Goal: Find specific page/section: Find specific page/section

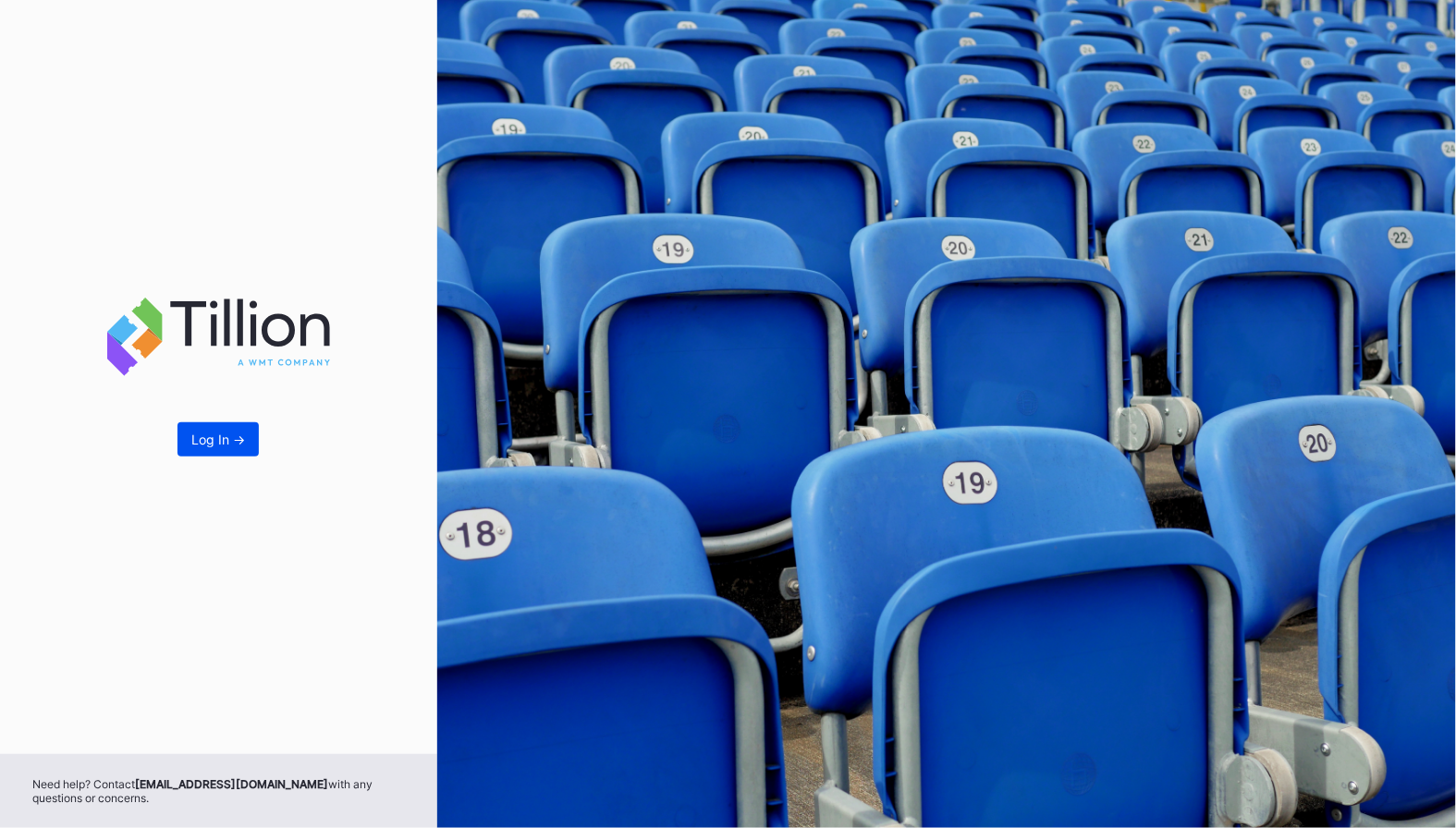
click at [256, 439] on button "Log In ->" at bounding box center [218, 439] width 81 height 35
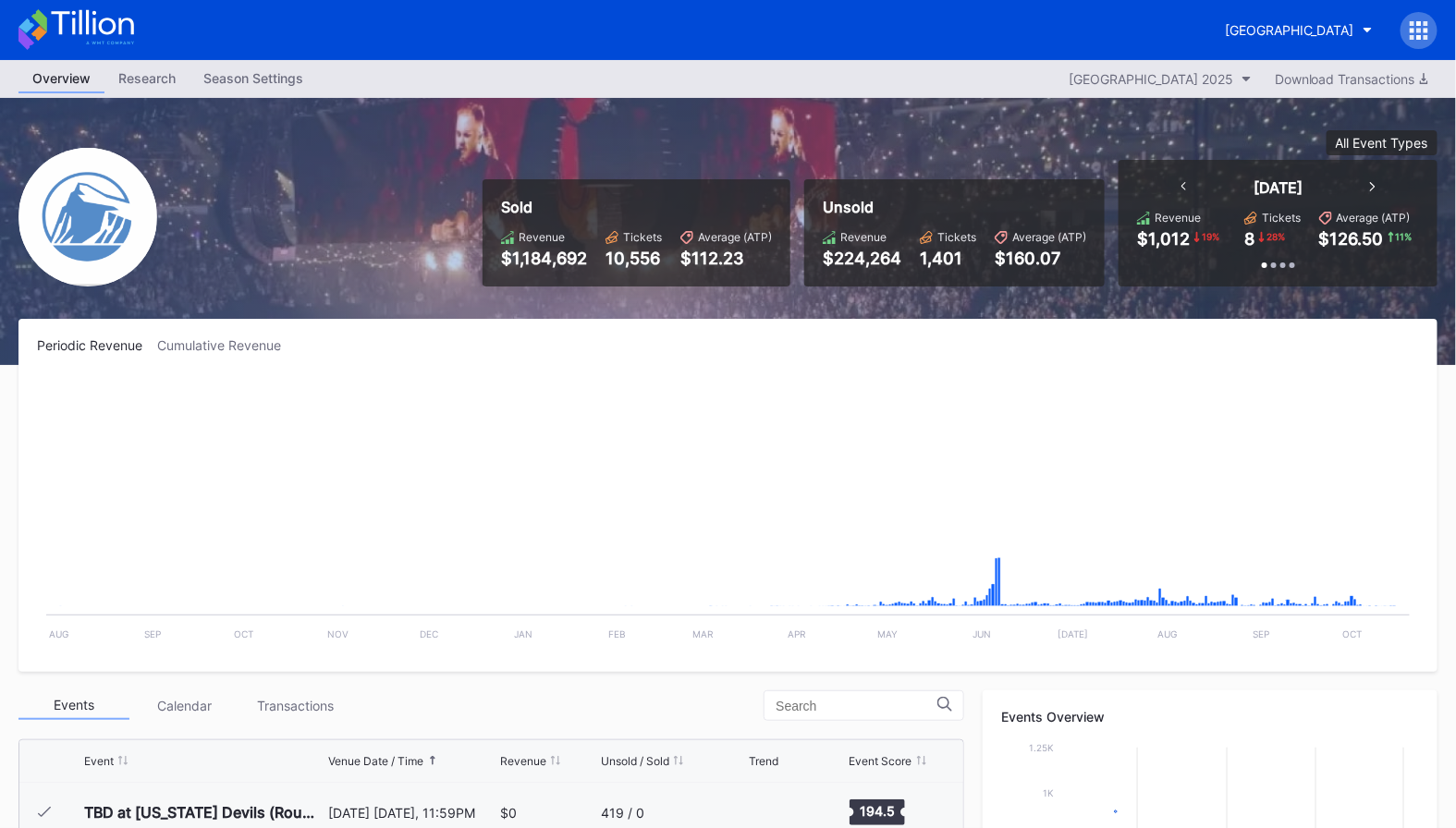
scroll to position [3302, 0]
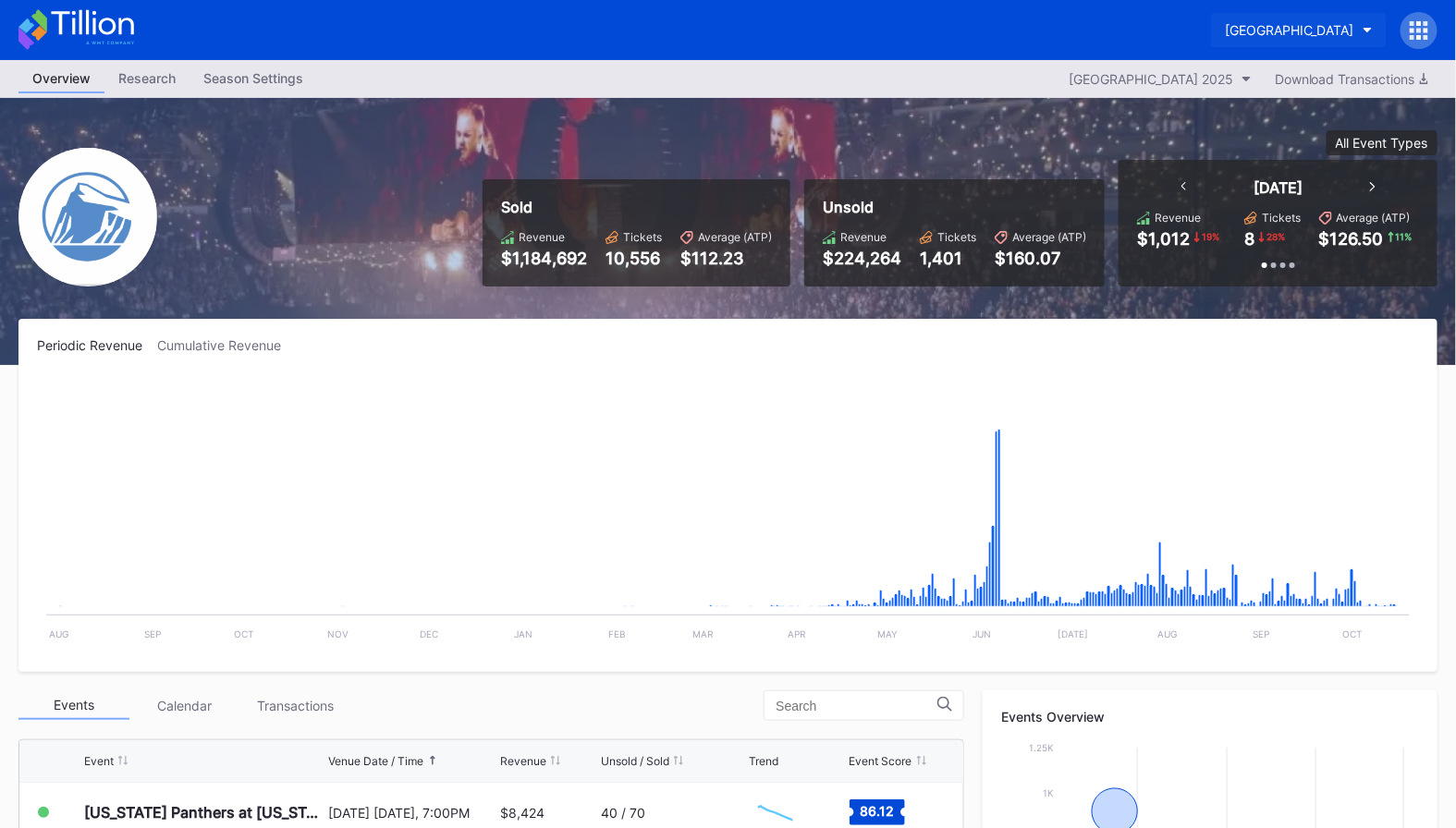
click at [1310, 38] on button "[GEOGRAPHIC_DATA]" at bounding box center [1298, 30] width 175 height 35
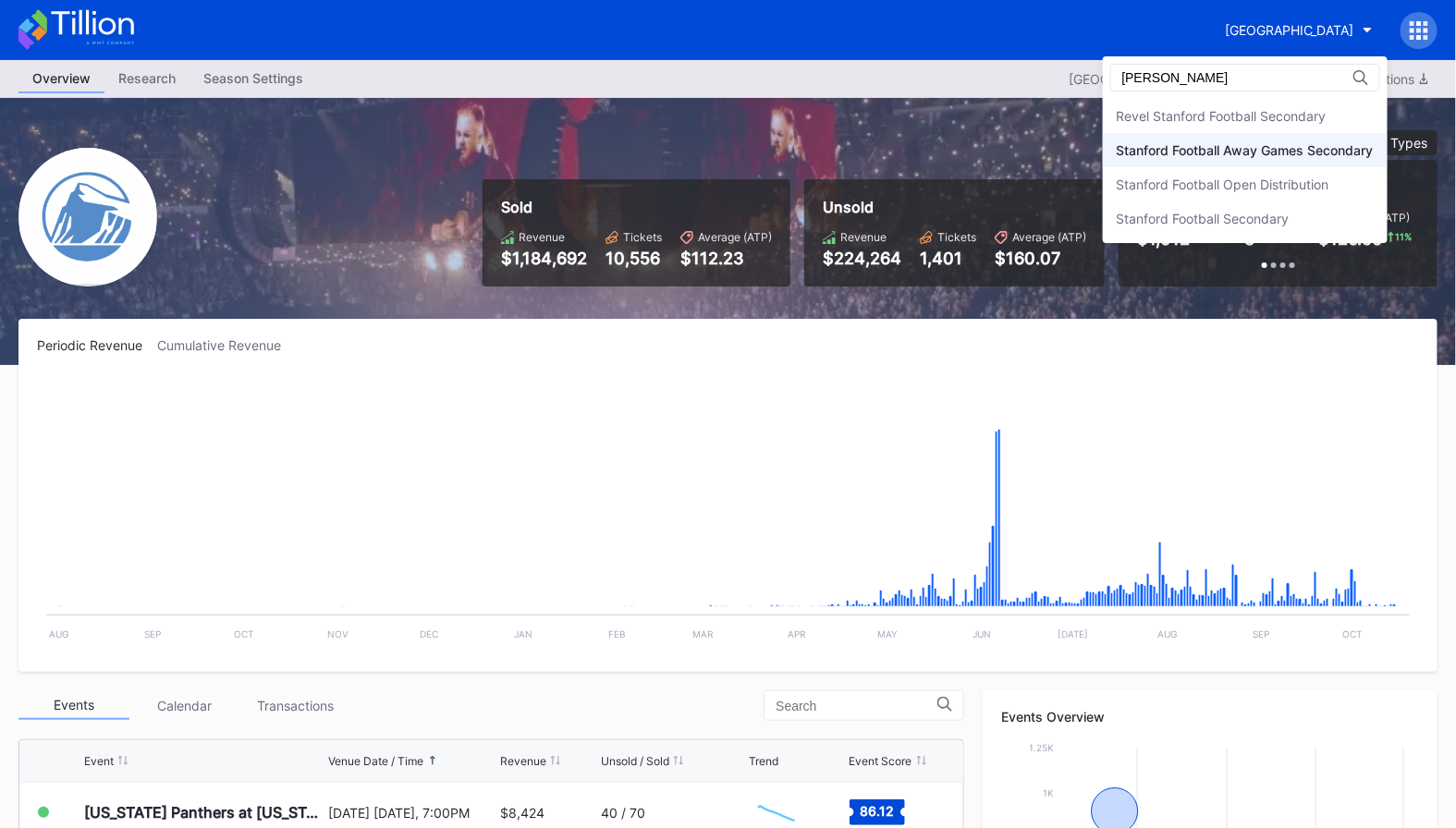
type input "[PERSON_NAME]"
click at [1208, 145] on div "Stanford Football Away Games Secondary" at bounding box center [1246, 150] width 254 height 16
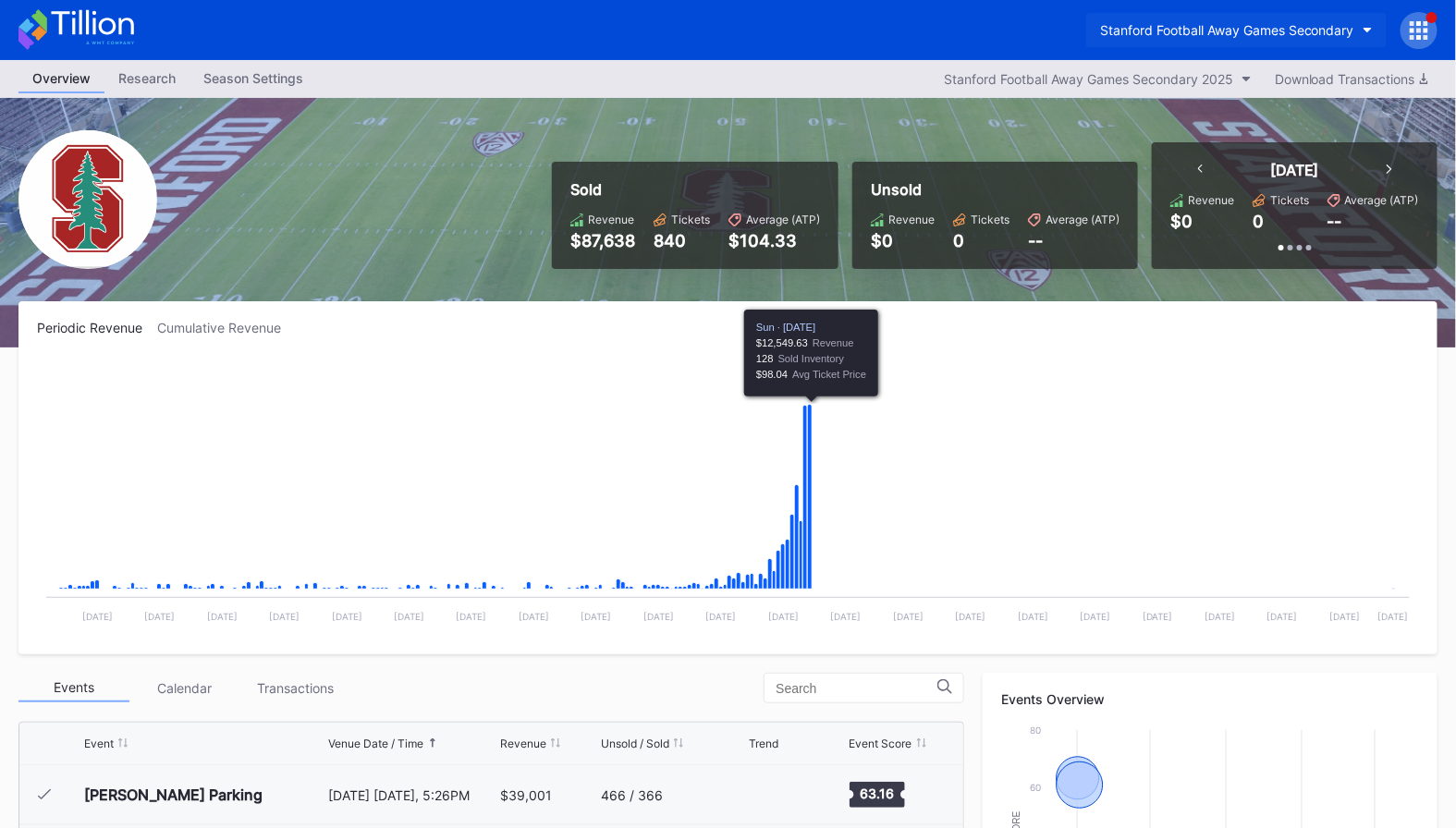
click at [1283, 14] on button "Stanford Football Away Games Secondary" at bounding box center [1235, 30] width 300 height 35
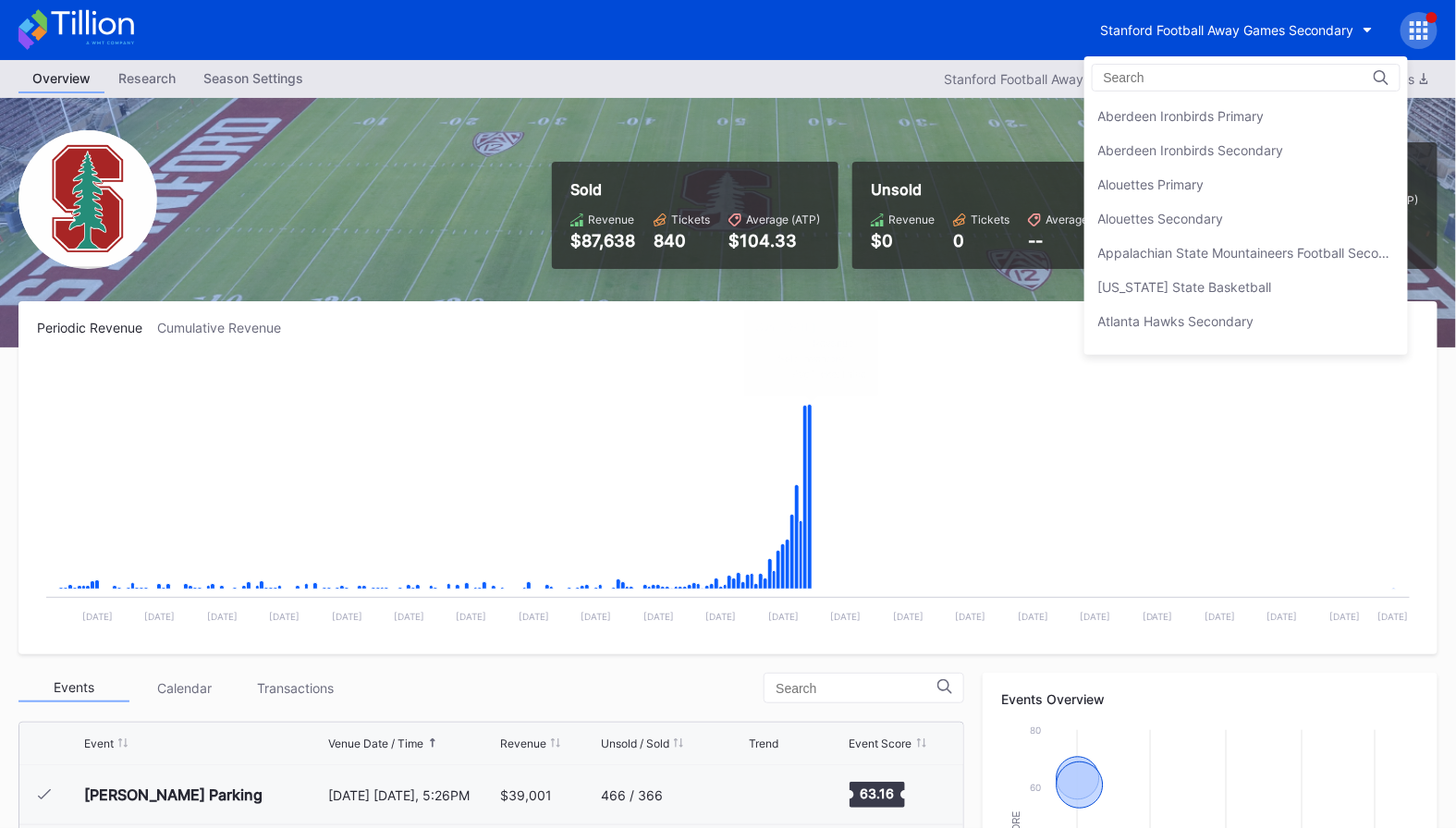
scroll to position [5724, 0]
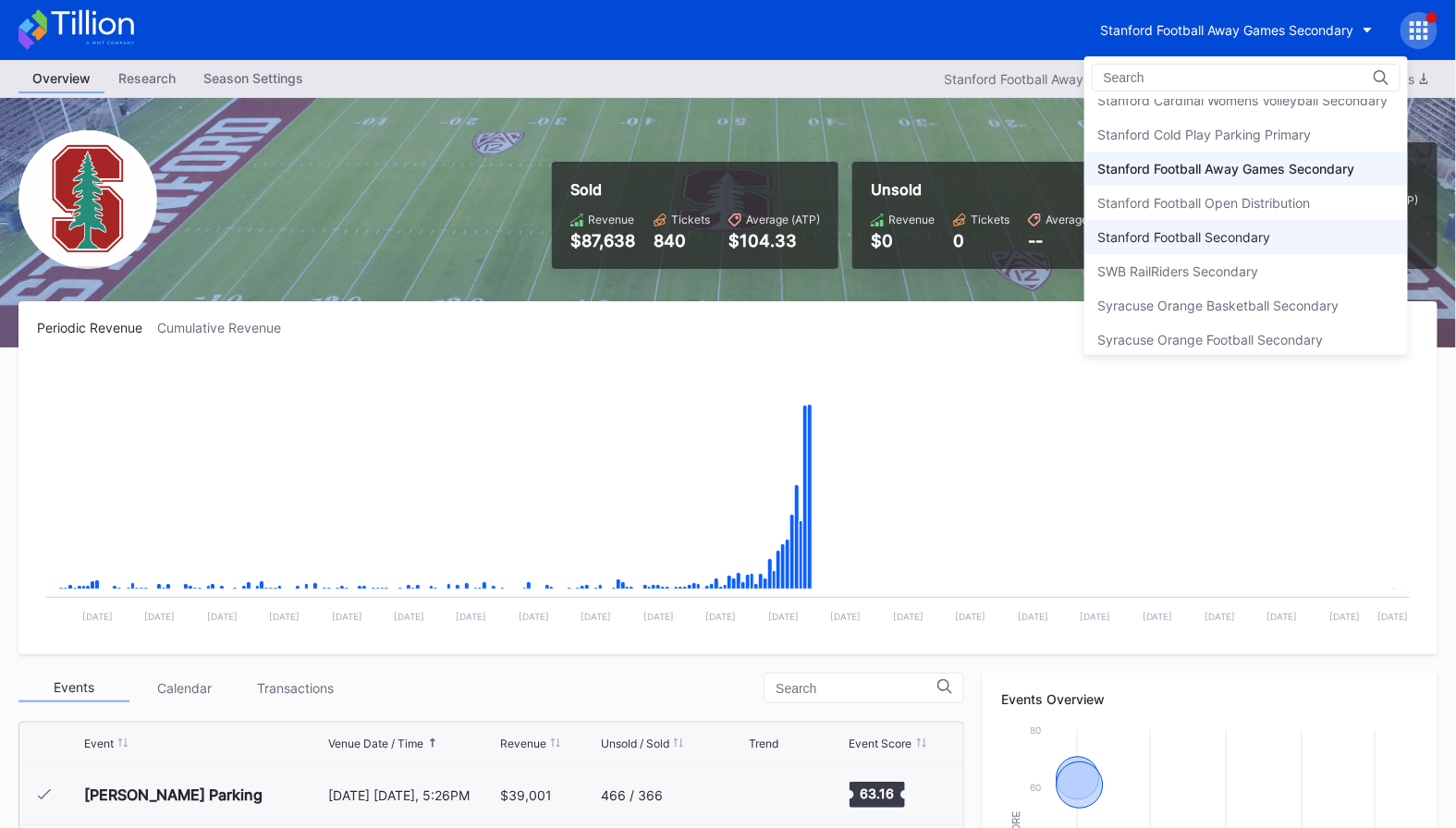
click at [1234, 230] on div "Stanford Football Secondary" at bounding box center [1184, 237] width 173 height 16
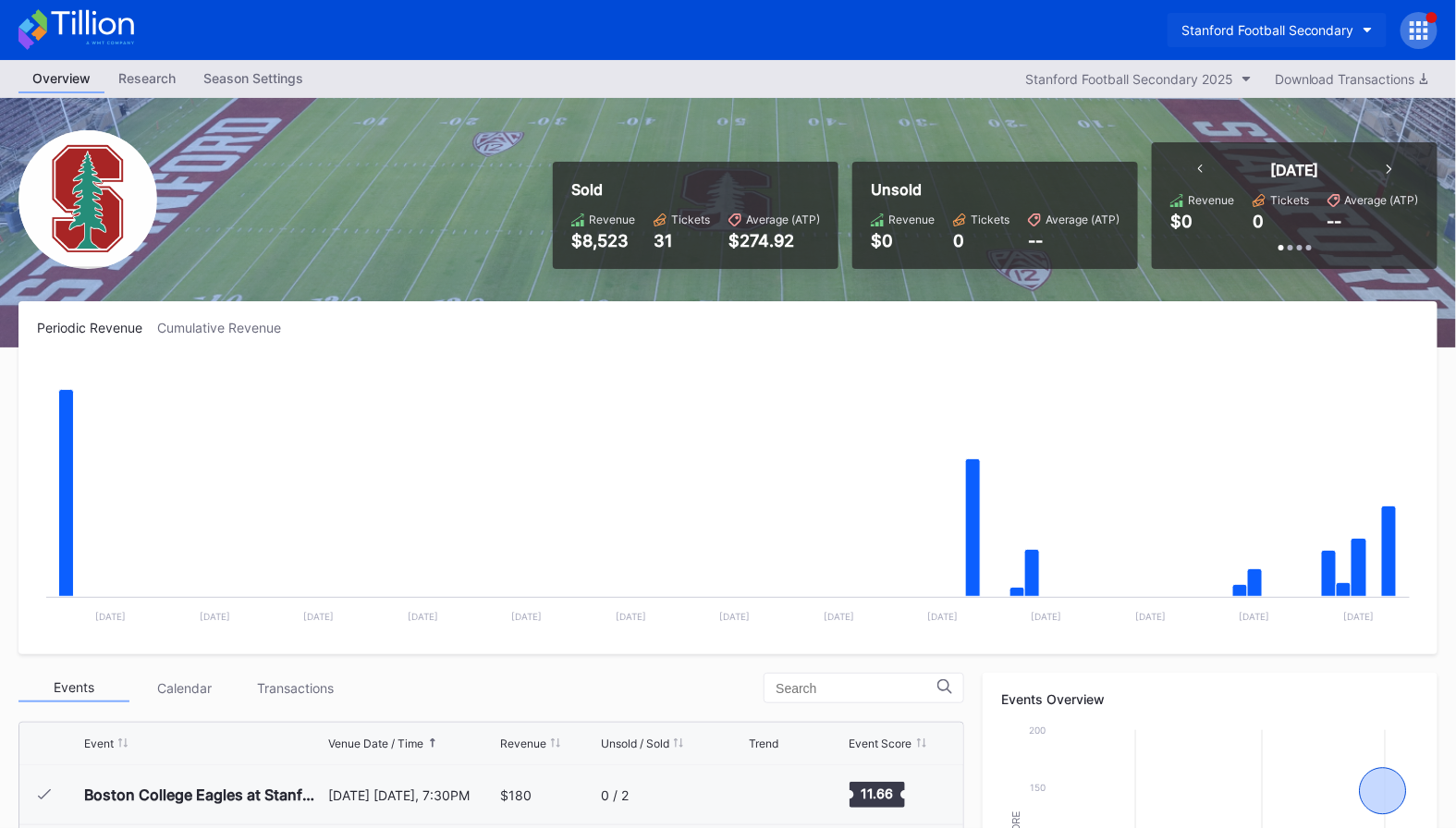
click at [1311, 42] on button "Stanford Football Secondary" at bounding box center [1276, 30] width 219 height 35
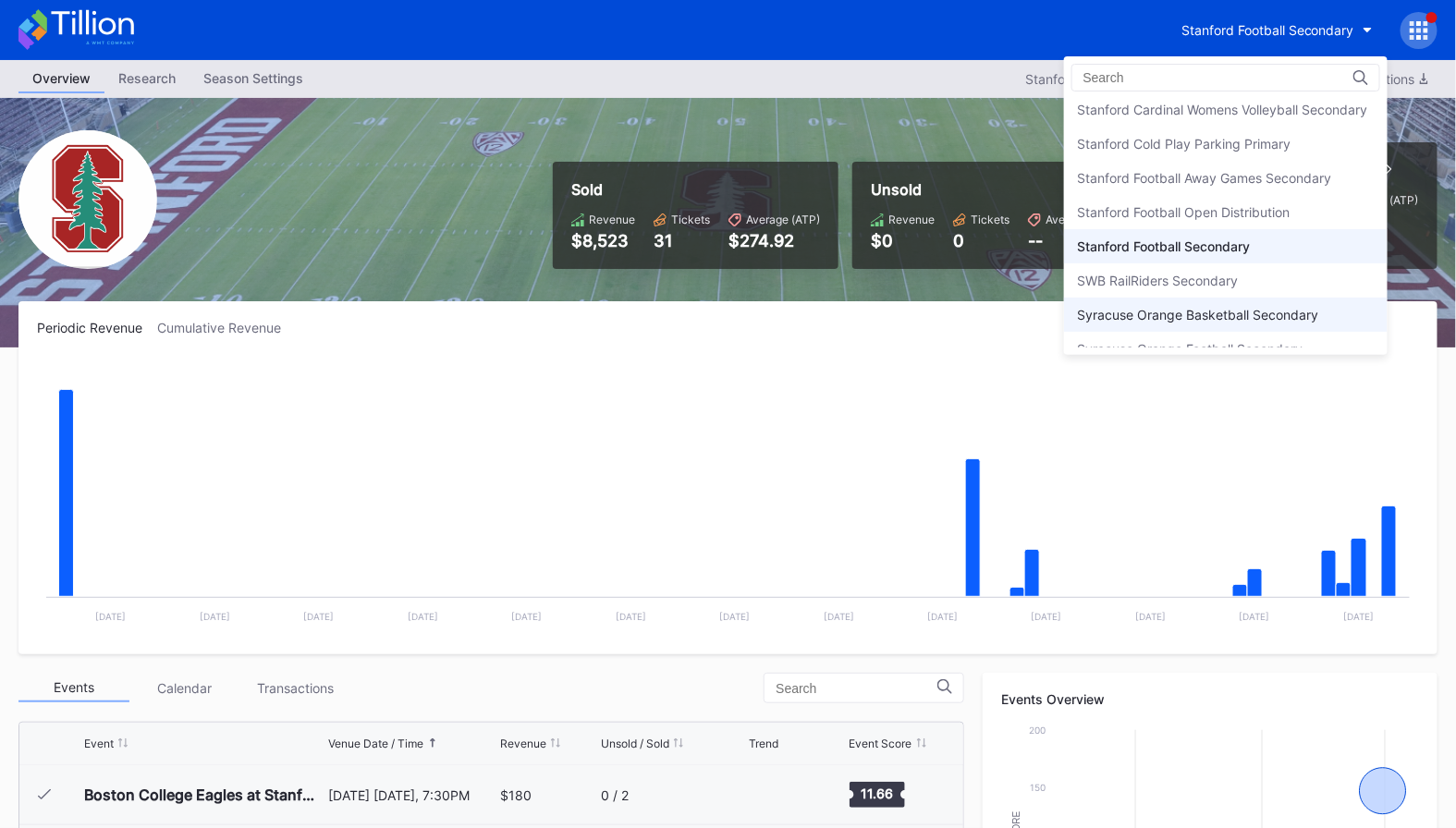
scroll to position [5693, 0]
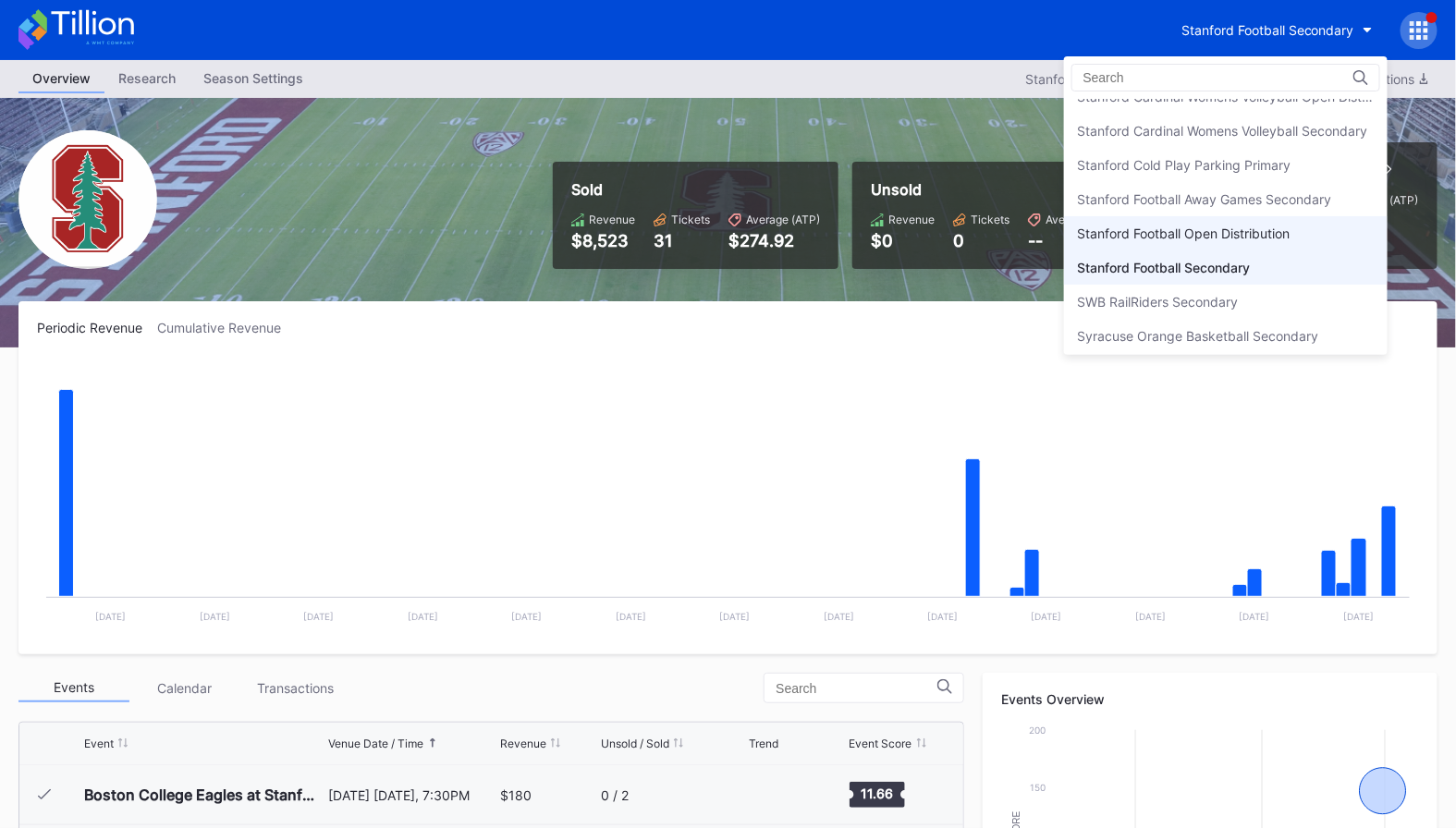
click at [1225, 226] on div "Stanford Football Open Distribution" at bounding box center [1184, 233] width 213 height 16
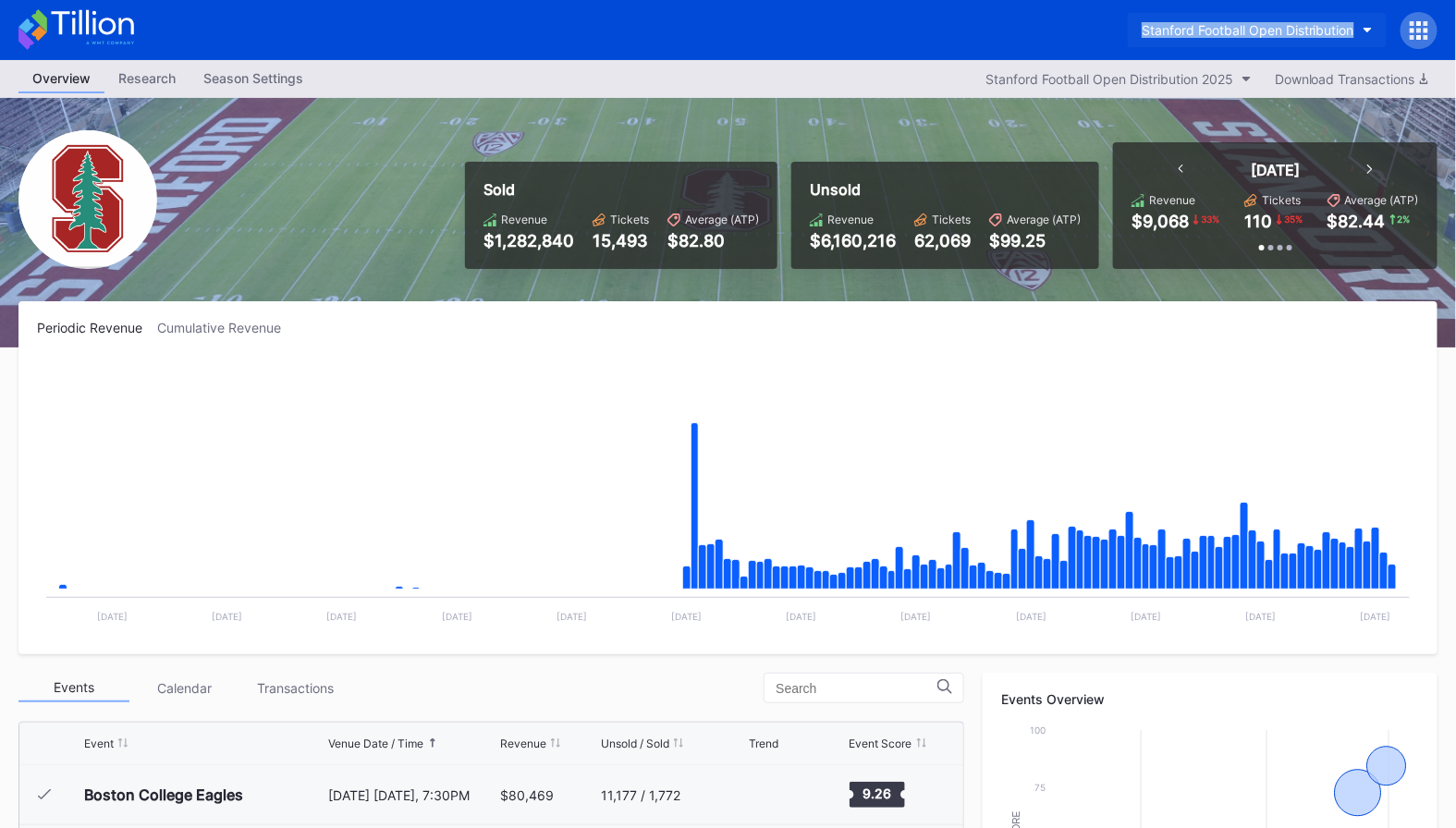
drag, startPoint x: 1114, startPoint y: 21, endPoint x: 1367, endPoint y: 31, distance: 253.2
click at [1367, 31] on div "Stanford Football Open Distribution" at bounding box center [728, 30] width 1456 height 60
copy div "Stanford Football Open Distribution"
click at [1229, 18] on button "Stanford Football Open Distribution" at bounding box center [1256, 30] width 258 height 35
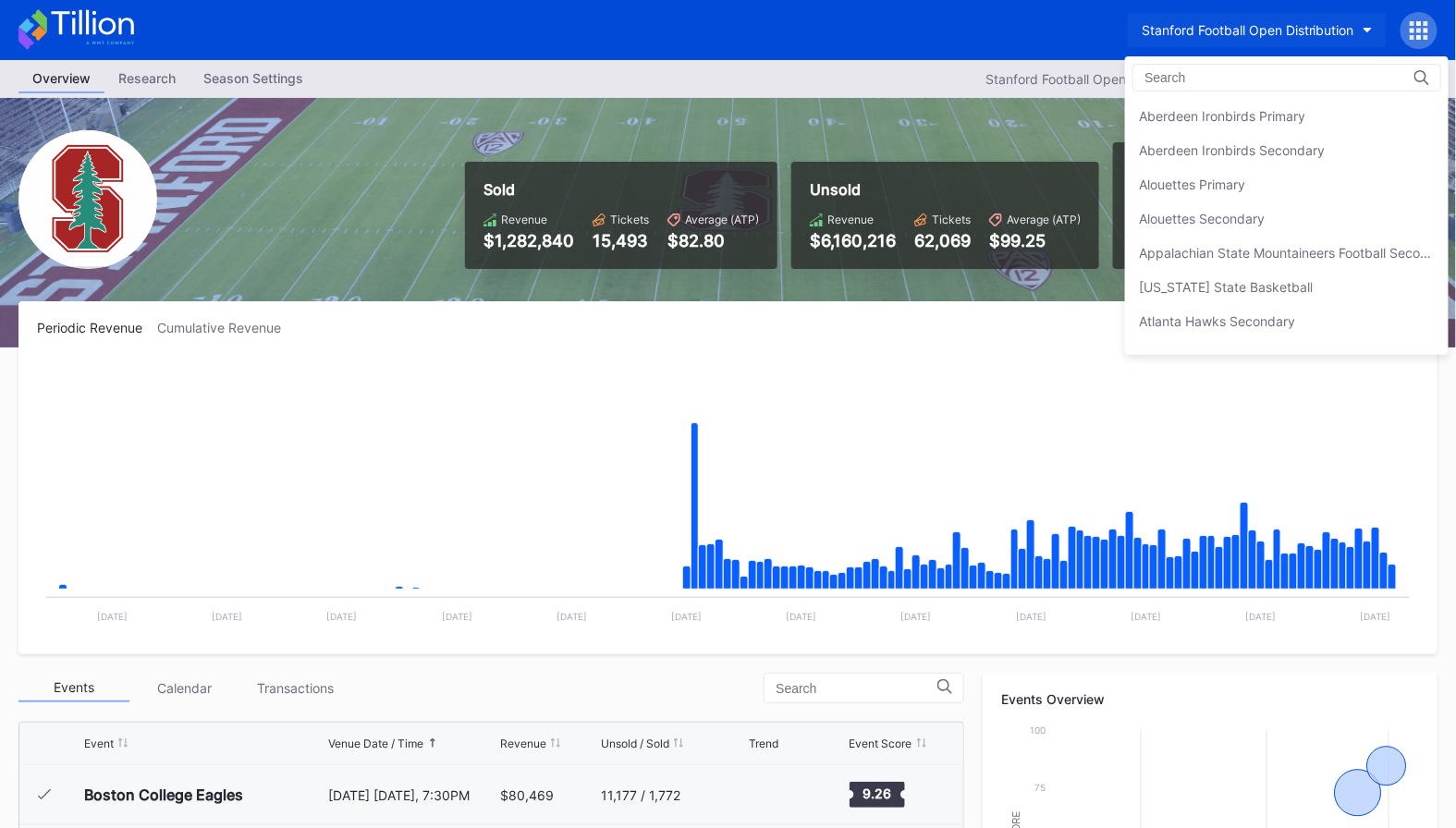
scroll to position [5757, 0]
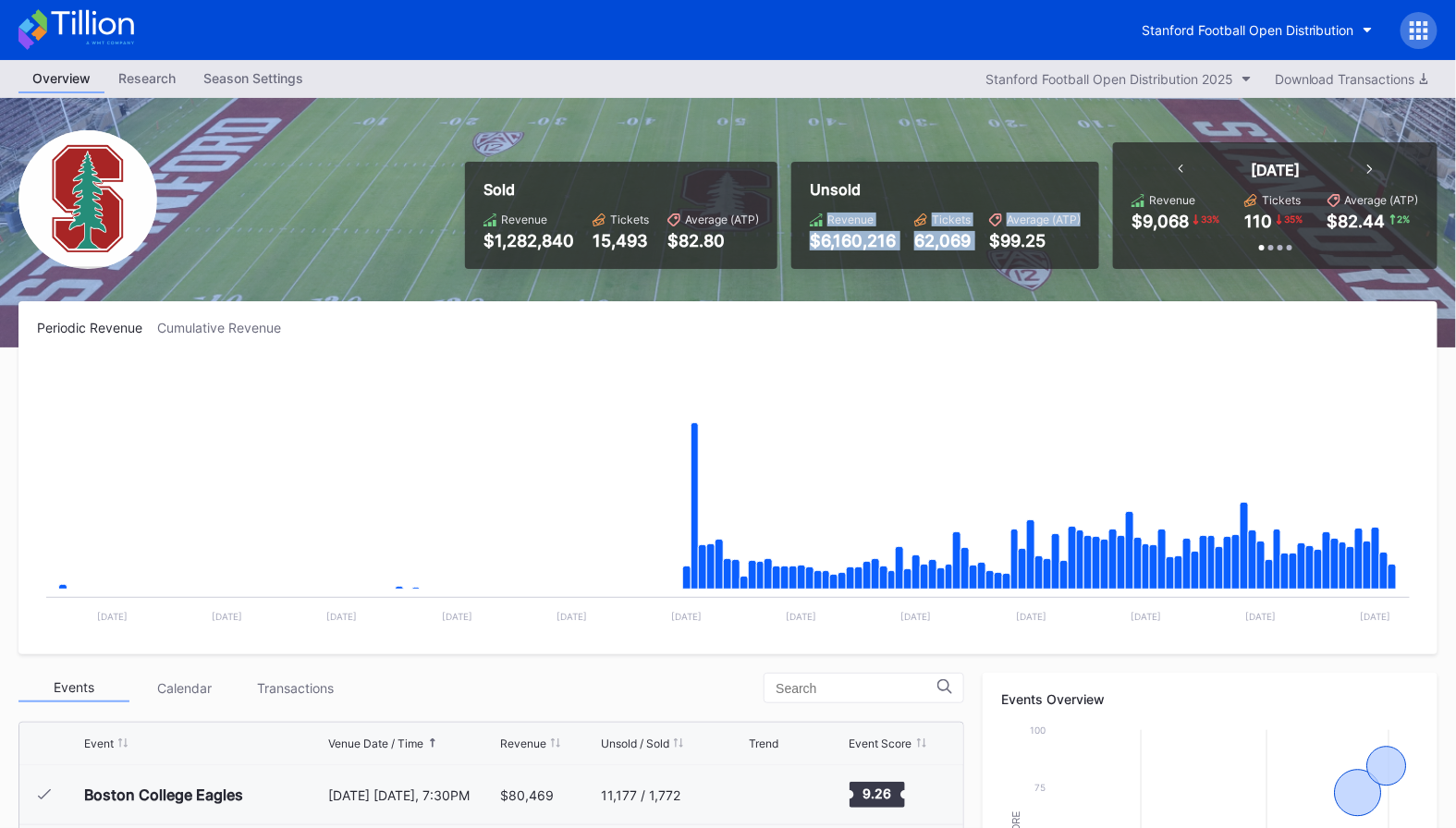
drag, startPoint x: 817, startPoint y: 197, endPoint x: 1086, endPoint y: 226, distance: 270.6
click at [1086, 226] on div "Unsold Revenue $6,160,216 Tickets 62,069 Average (ATP) $99.25" at bounding box center [944, 215] width 308 height 107
click at [1081, 228] on div "Unsold Revenue $6,160,216 Tickets 62,069 Average (ATP) $99.25" at bounding box center [944, 215] width 308 height 107
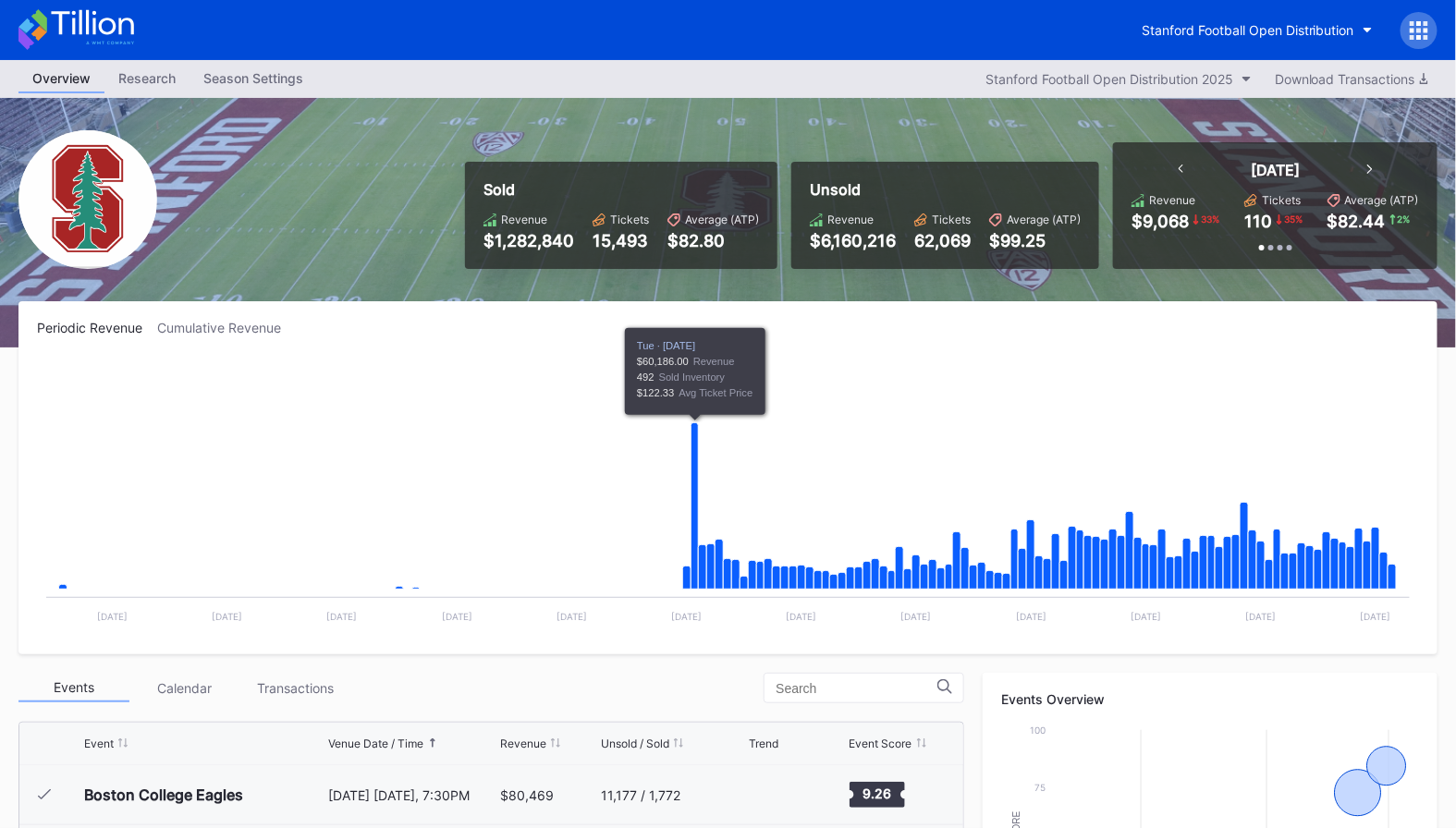
click at [586, 217] on div "Revenue $1,282,840 Tickets 15,493 Average (ATP) $82.80" at bounding box center [621, 231] width 275 height 38
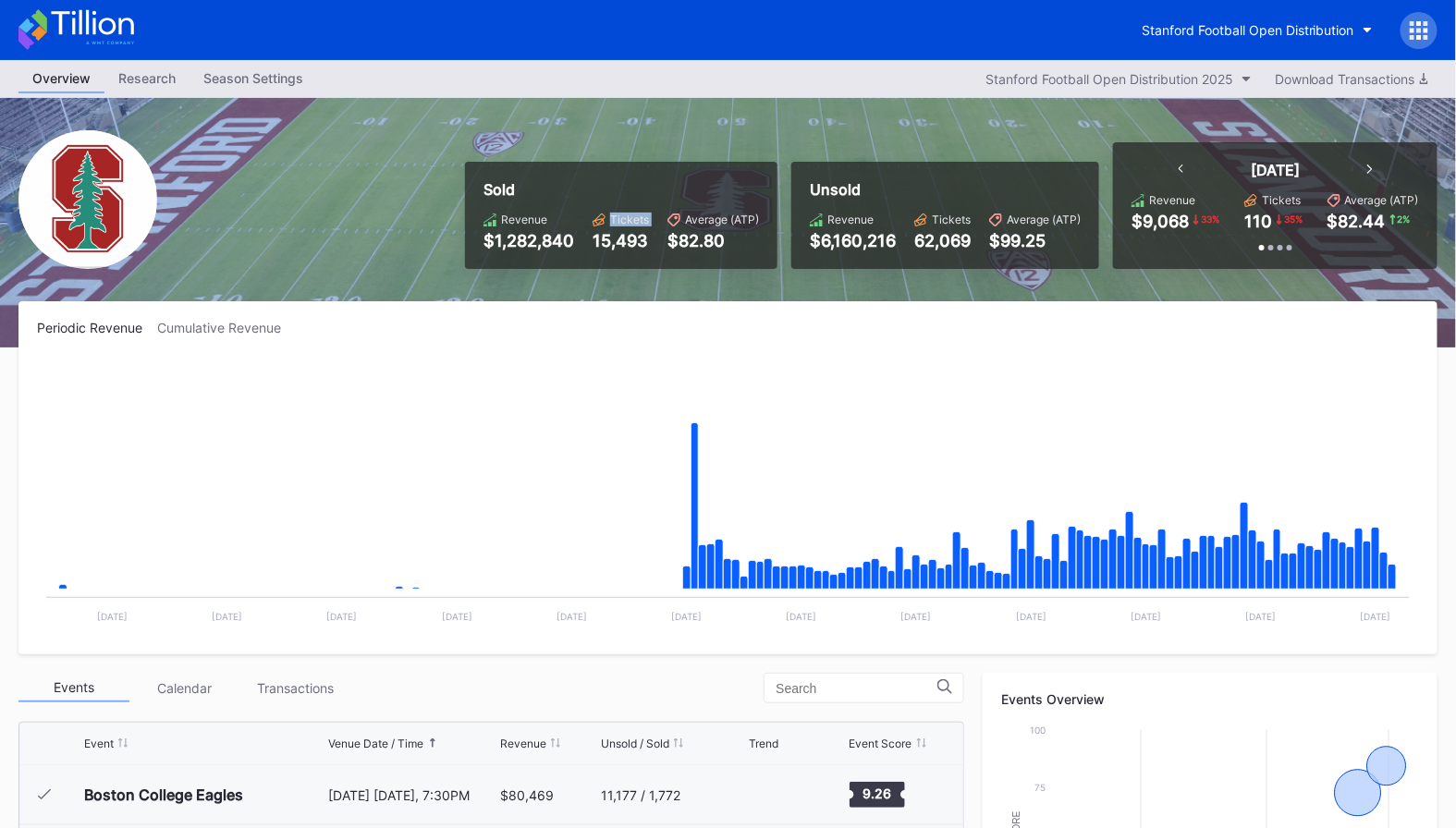
click at [586, 217] on div "Revenue $1,282,840 Tickets 15,493 Average (ATP) $82.80" at bounding box center [621, 231] width 275 height 38
click at [593, 241] on div "15,493" at bounding box center [621, 240] width 56 height 20
click at [735, 238] on div "$82.80" at bounding box center [713, 240] width 91 height 20
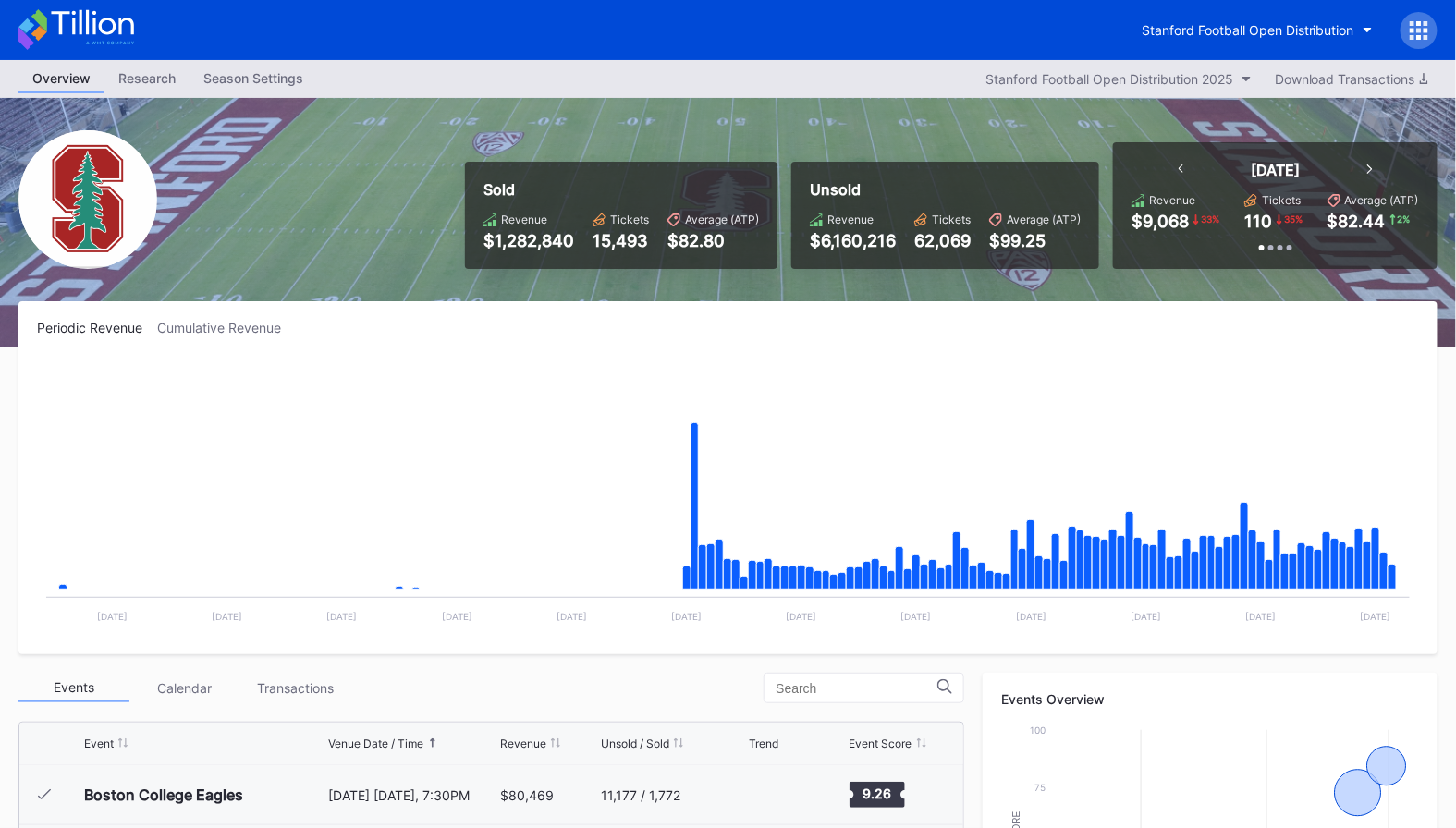
click at [735, 238] on div "$82.80" at bounding box center [713, 240] width 91 height 20
click at [934, 242] on div "62,069" at bounding box center [942, 240] width 56 height 20
click at [932, 242] on div "62,069" at bounding box center [942, 240] width 56 height 20
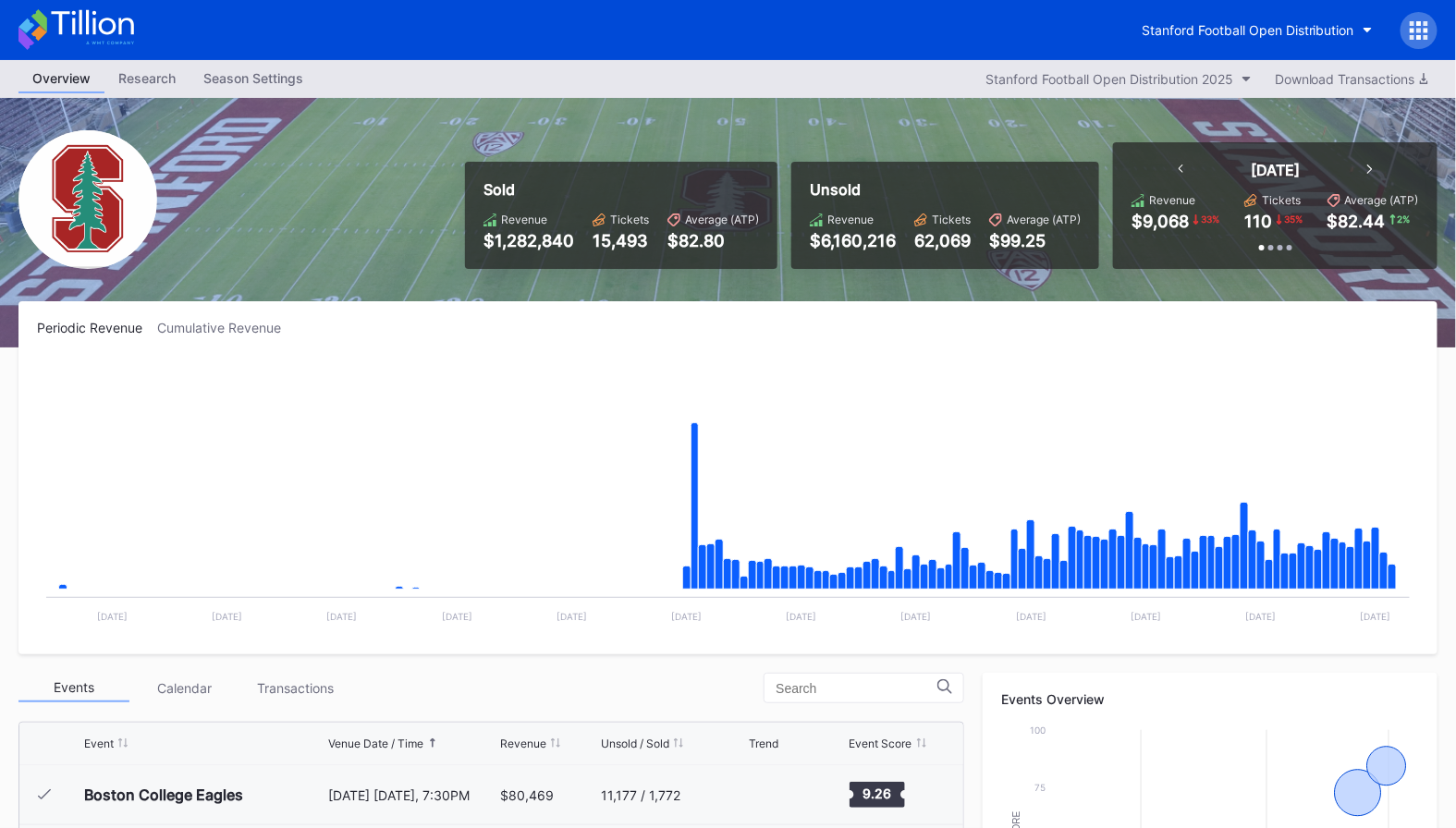
click at [1446, 16] on div "Stanford Football Open Distribution" at bounding box center [728, 30] width 1456 height 60
click at [1431, 20] on div at bounding box center [1418, 30] width 37 height 37
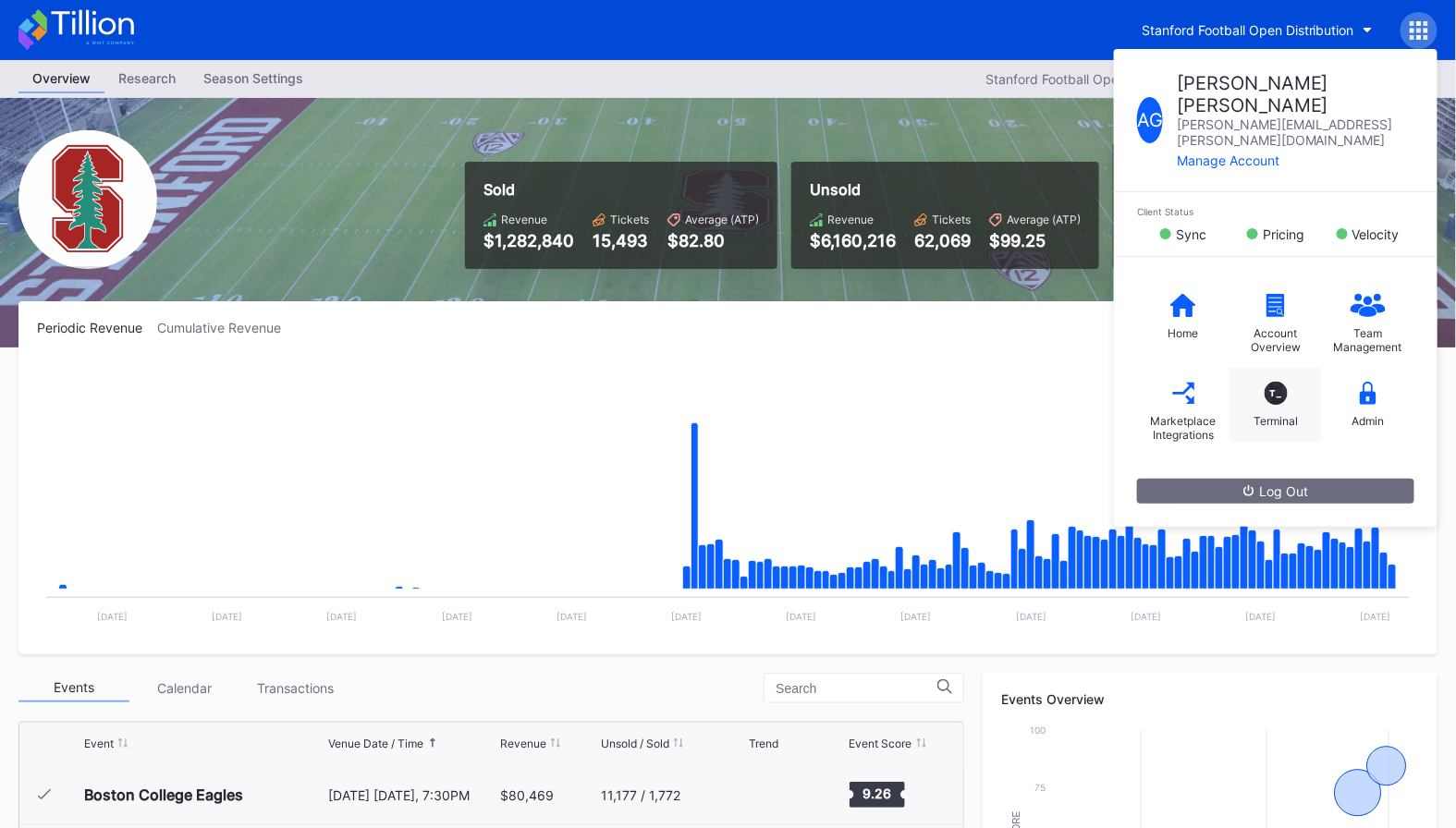
click at [1256, 368] on div "T_ Terminal" at bounding box center [1275, 405] width 92 height 74
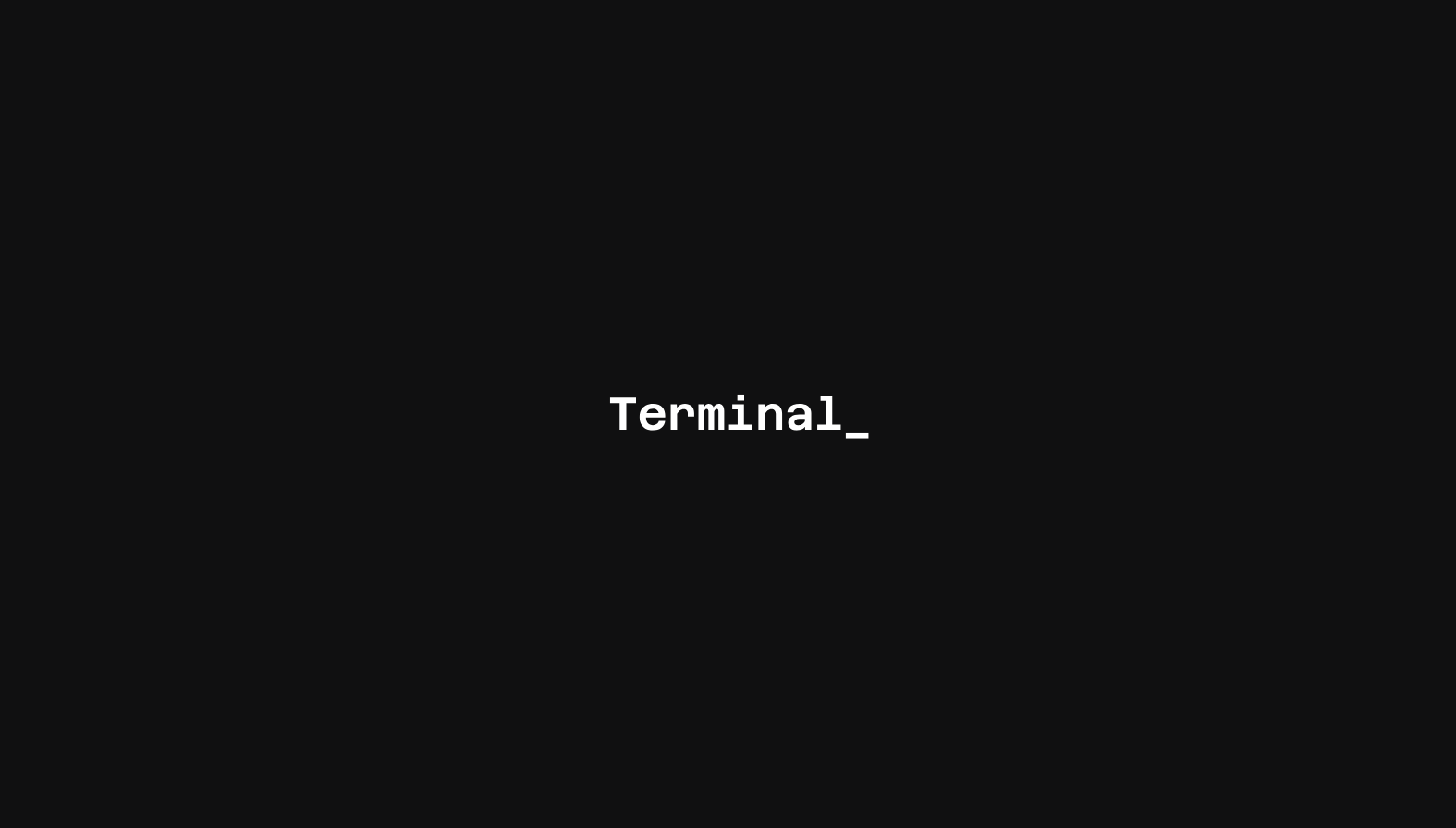
click at [1196, 194] on div at bounding box center [728, 414] width 1456 height 828
